Goal: Find specific page/section: Find specific page/section

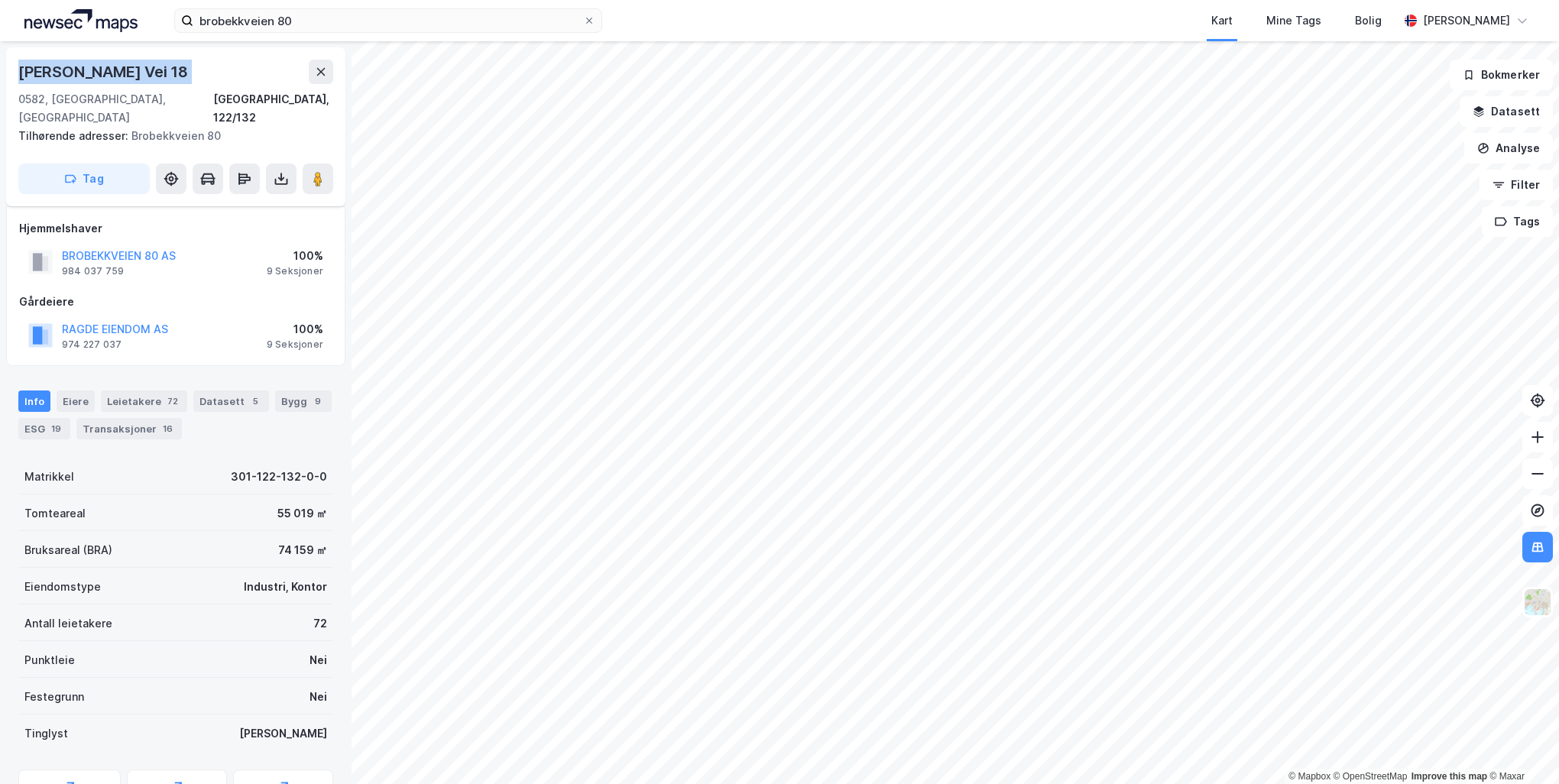
scroll to position [8, 0]
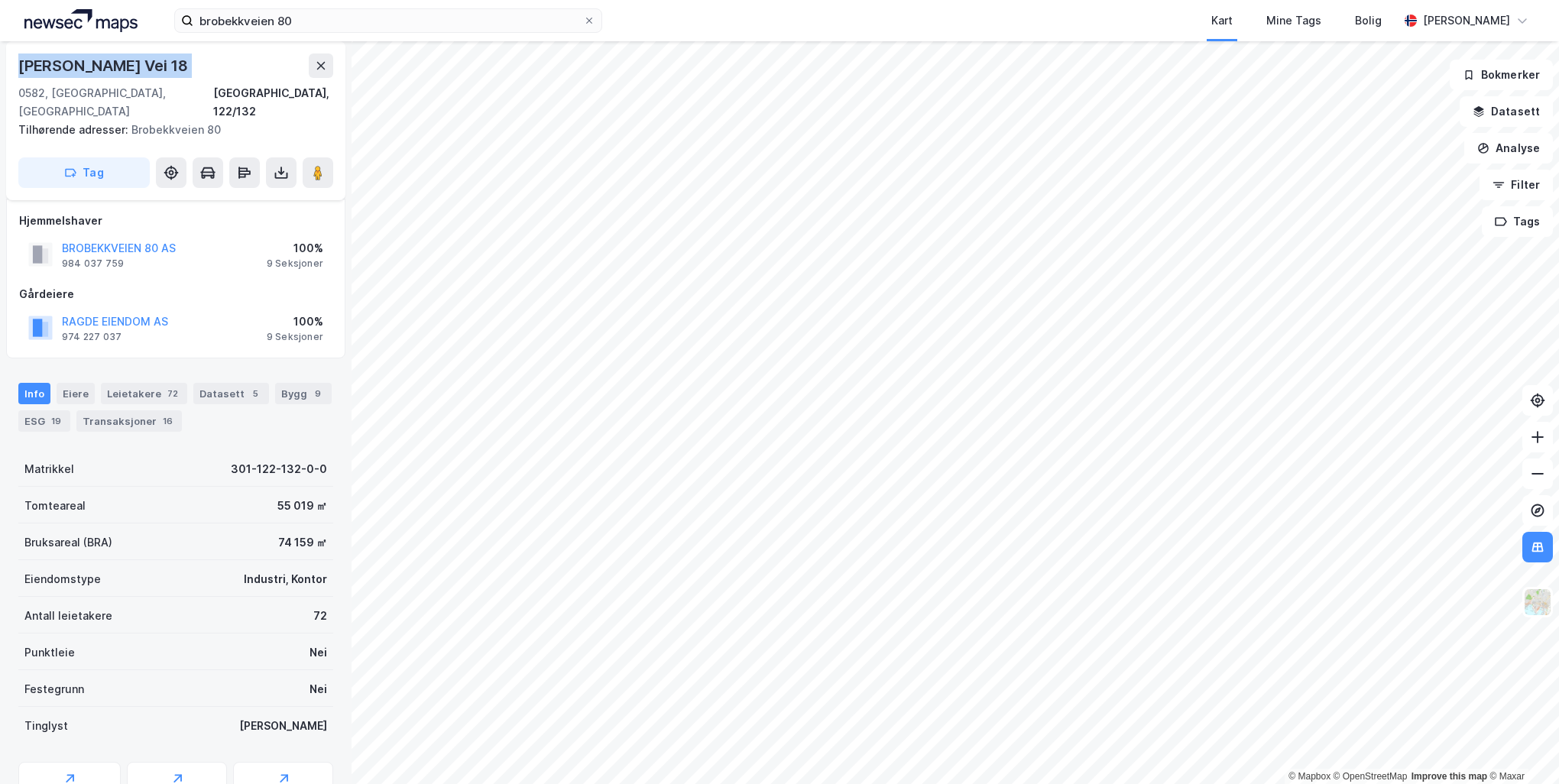
click at [39, 23] on img at bounding box center [80, 20] width 113 height 23
